Goal: Transaction & Acquisition: Purchase product/service

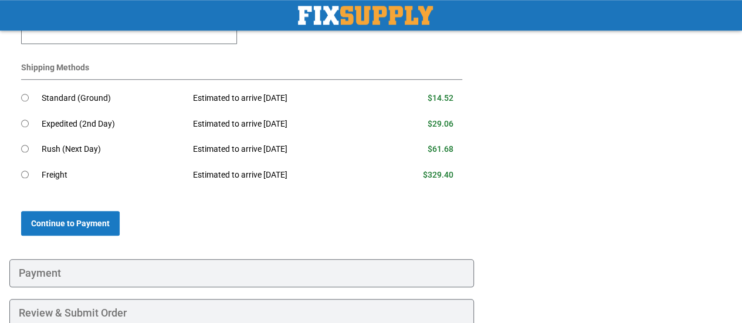
scroll to position [469, 0]
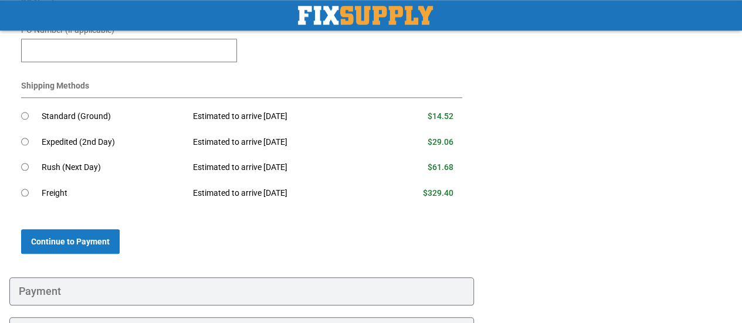
click at [70, 111] on td "Standard (Ground)" at bounding box center [113, 117] width 143 height 26
click at [104, 247] on button "Continue to Payment" at bounding box center [70, 241] width 99 height 25
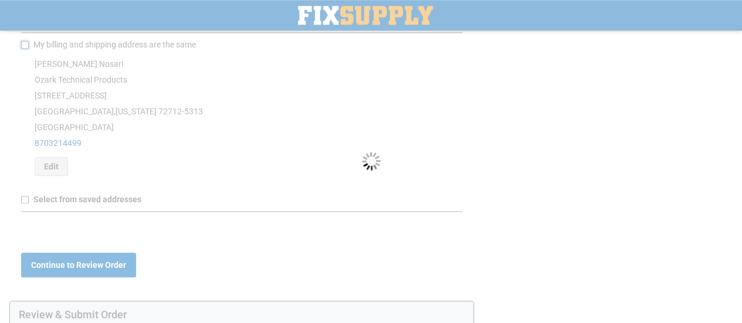
scroll to position [527, 0]
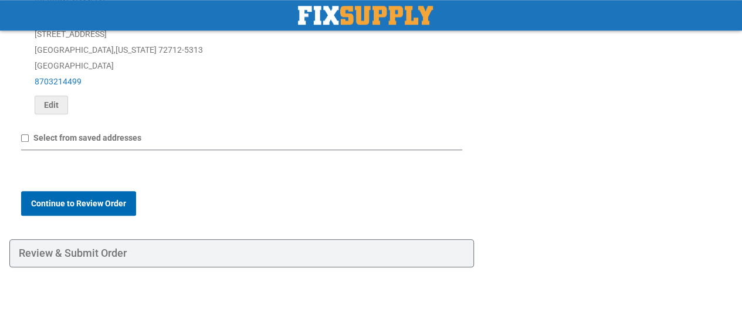
click at [89, 199] on span "Continue to Review Order" at bounding box center [78, 203] width 95 height 9
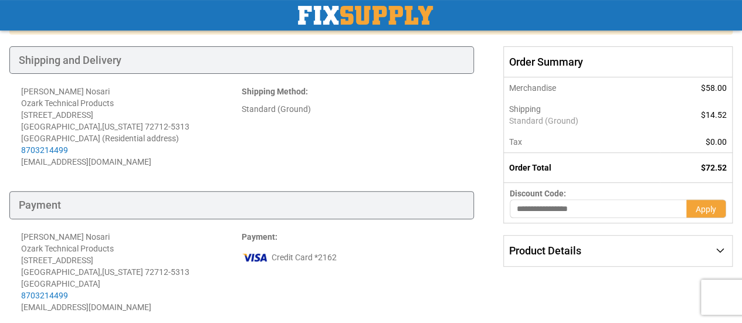
scroll to position [235, 0]
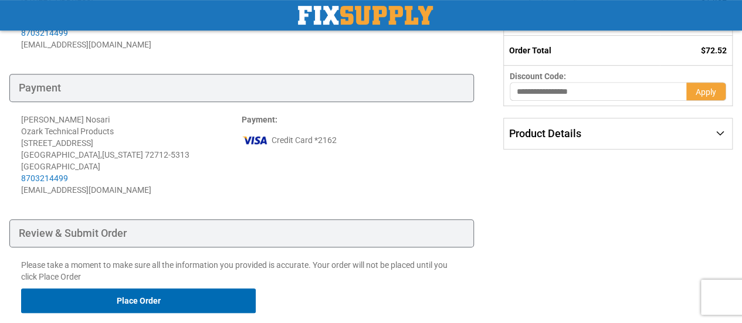
click at [96, 303] on button "Place Order" at bounding box center [138, 301] width 235 height 25
